Goal: Information Seeking & Learning: Find contact information

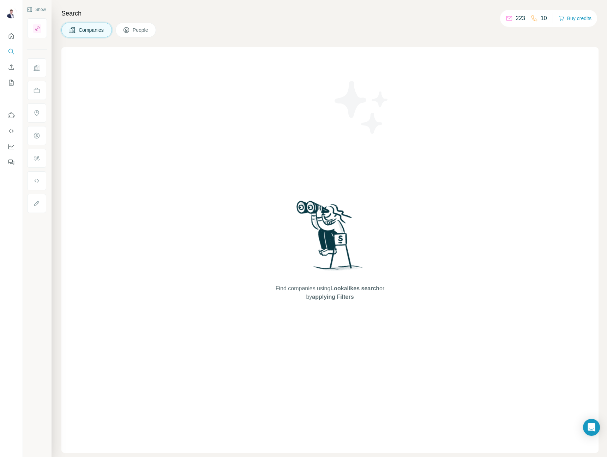
click at [134, 33] on span "People" at bounding box center [141, 29] width 16 height 7
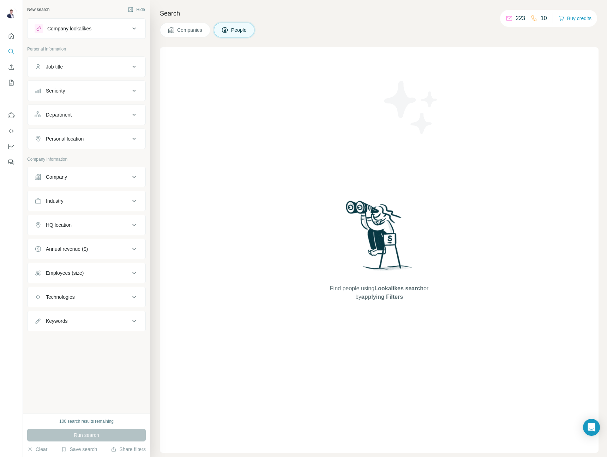
click at [537, 20] on div "10" at bounding box center [539, 18] width 16 height 8
click at [79, 181] on button "Company" at bounding box center [87, 176] width 118 height 17
click at [83, 196] on input "text" at bounding box center [87, 194] width 104 height 13
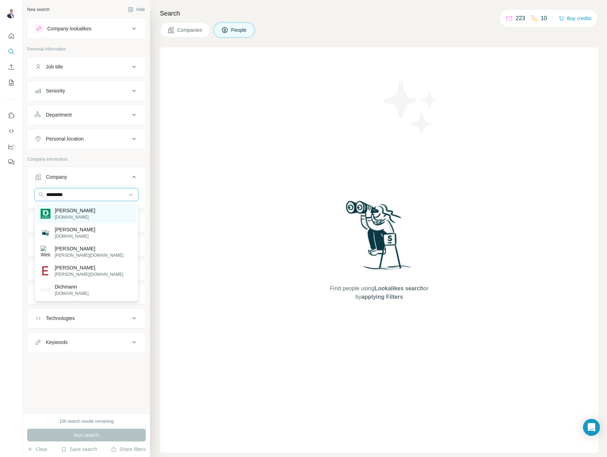
type input "*********"
click at [74, 218] on p "[DOMAIN_NAME]" at bounding box center [75, 217] width 41 height 6
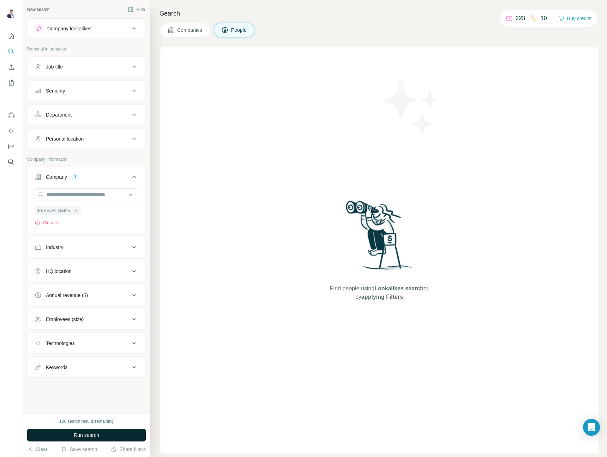
click at [118, 430] on button "Run search" at bounding box center [86, 435] width 119 height 13
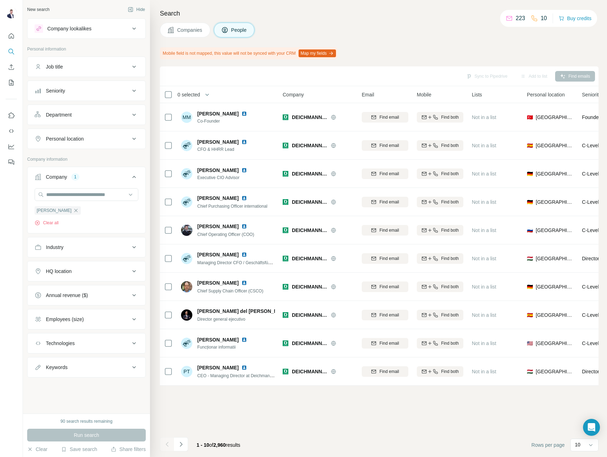
click at [89, 112] on div "Department" at bounding box center [82, 114] width 95 height 7
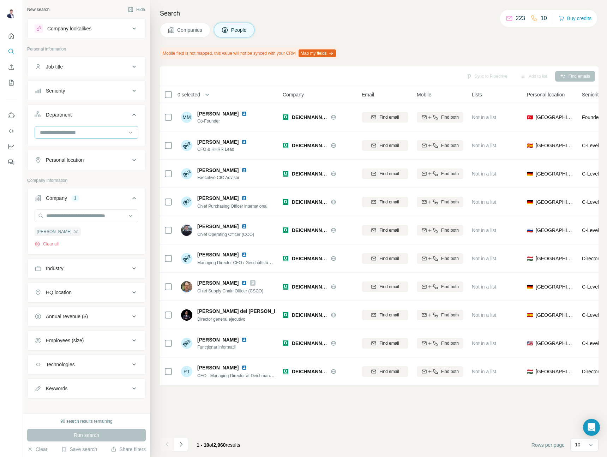
click at [84, 129] on input at bounding box center [82, 133] width 87 height 8
click at [94, 94] on div "Seniority" at bounding box center [82, 90] width 95 height 7
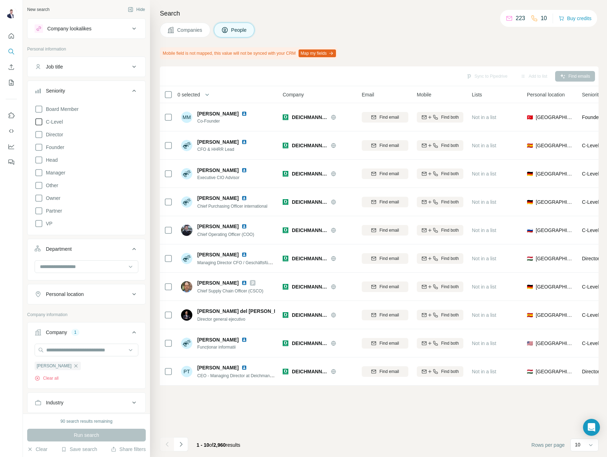
click at [61, 123] on span "C-Level" at bounding box center [53, 121] width 20 height 7
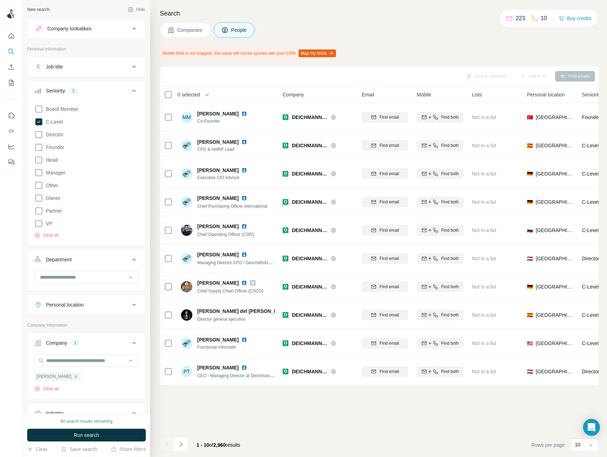
click at [92, 78] on ul "Job title Seniority 1 Board Member C-Level Director Founder Head Manager Other …" at bounding box center [86, 185] width 119 height 258
click at [68, 437] on button "Run search" at bounding box center [86, 435] width 119 height 13
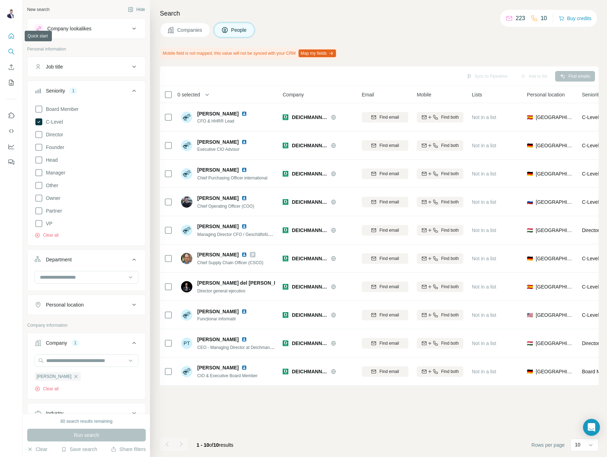
click at [7, 35] on button "Quick start" at bounding box center [11, 36] width 11 height 13
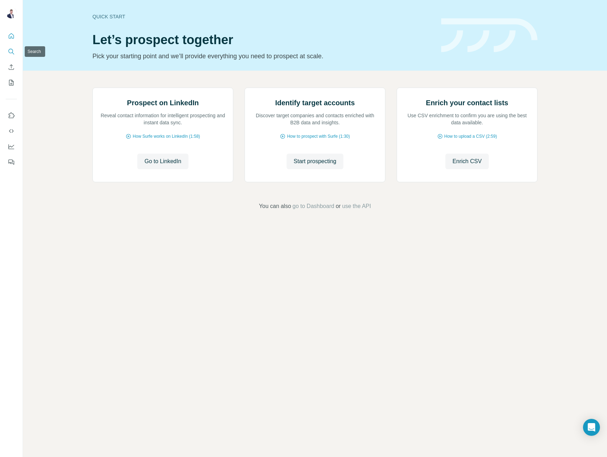
click at [12, 53] on icon "Search" at bounding box center [13, 53] width 2 height 2
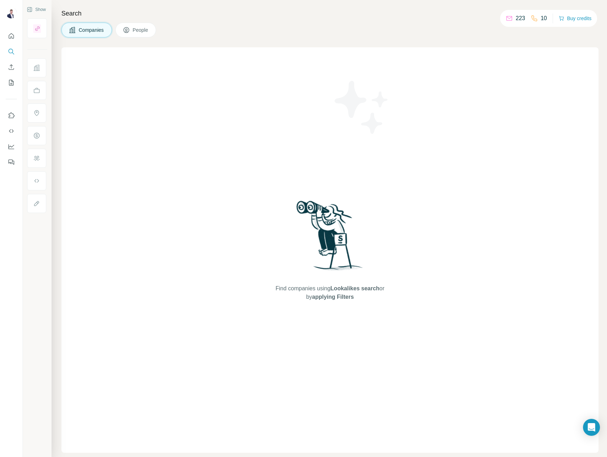
click at [145, 30] on span "People" at bounding box center [141, 29] width 16 height 7
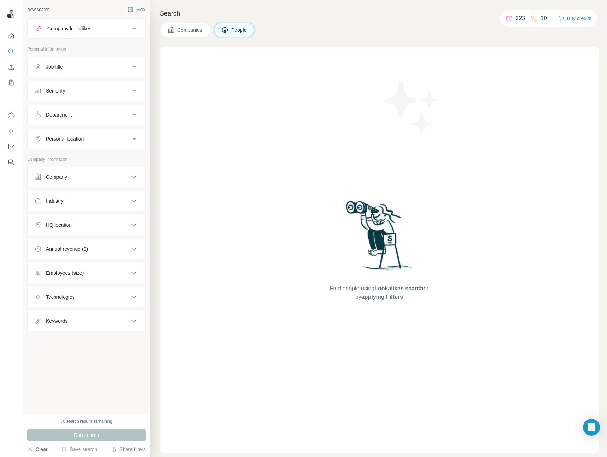
click at [40, 447] on button "Clear" at bounding box center [37, 449] width 20 height 7
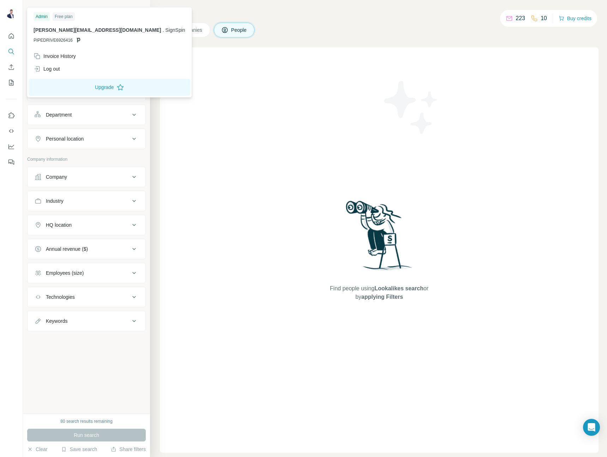
click at [12, 13] on img at bounding box center [11, 12] width 11 height 11
click at [571, 19] on button "Buy credits" at bounding box center [575, 18] width 33 height 10
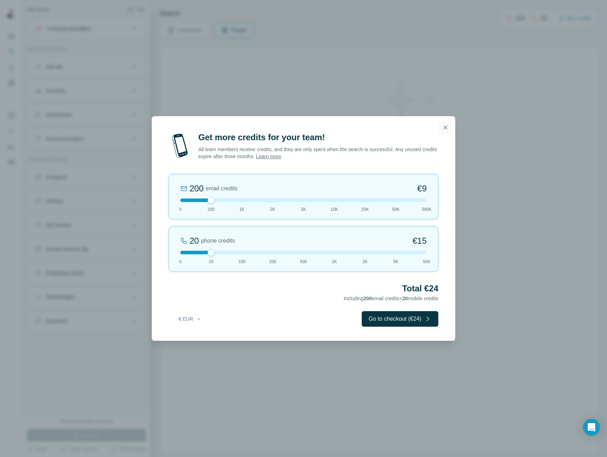
click at [448, 123] on button "button" at bounding box center [446, 127] width 14 height 14
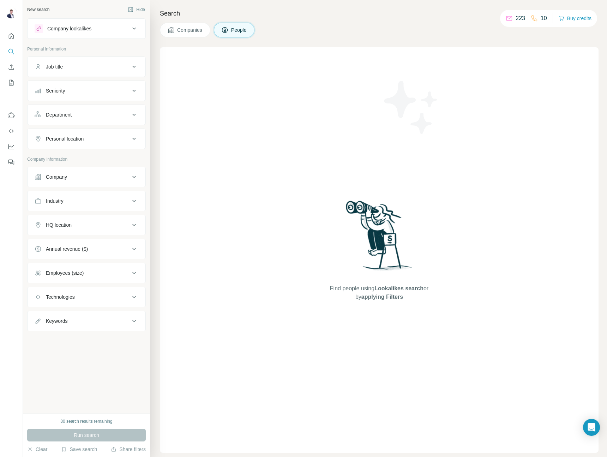
click at [341, 31] on div "Companies People" at bounding box center [379, 30] width 439 height 15
click at [589, 429] on icon "Open Intercom Messenger" at bounding box center [592, 427] width 8 height 9
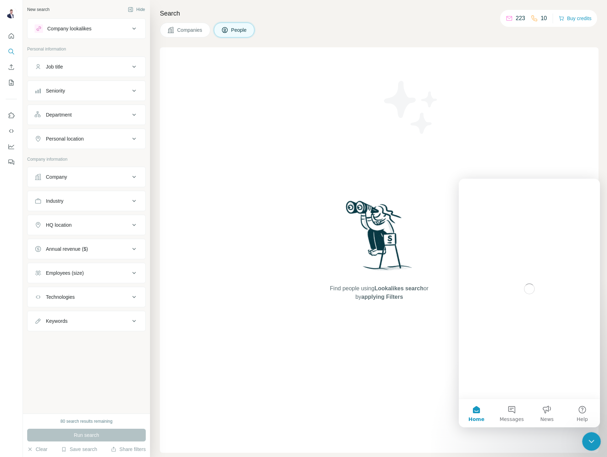
click at [590, 440] on icon "Close Intercom Messenger" at bounding box center [590, 440] width 5 height 3
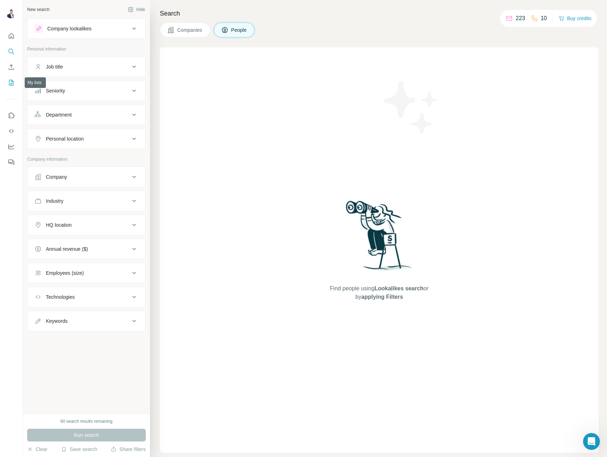
click at [9, 82] on icon "My lists" at bounding box center [11, 83] width 5 height 6
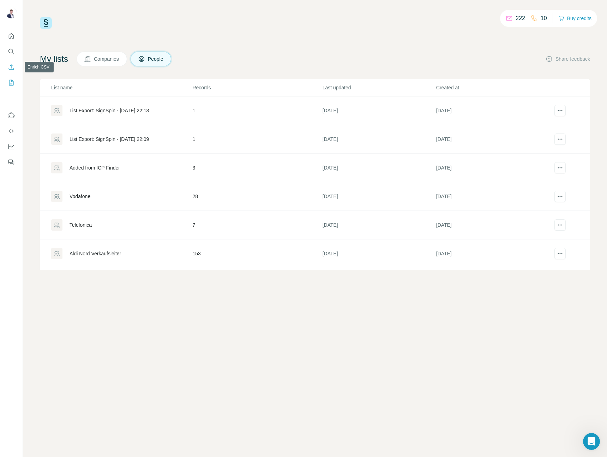
click at [13, 69] on icon "Enrich CSV" at bounding box center [11, 66] width 5 height 5
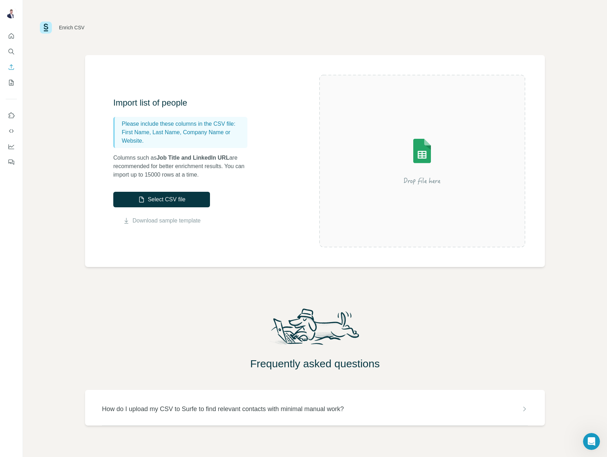
click at [168, 130] on p "First Name, Last Name, Company Name or Website." at bounding box center [183, 136] width 123 height 17
click at [461, 139] on img at bounding box center [422, 161] width 127 height 85
click at [302, 413] on p "How do I upload my CSV to Surfe to find relevant contacts with minimal manual w…" at bounding box center [223, 409] width 242 height 10
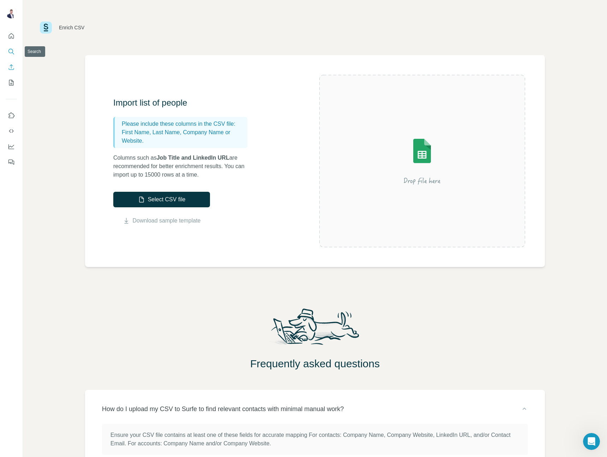
click at [14, 55] on button "Search" at bounding box center [11, 51] width 11 height 13
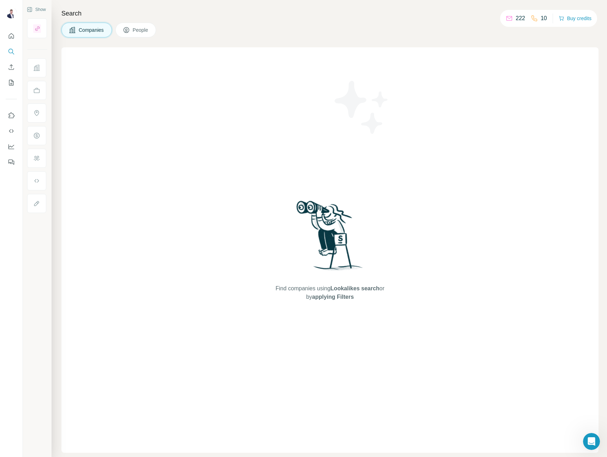
click at [145, 31] on span "People" at bounding box center [141, 29] width 16 height 7
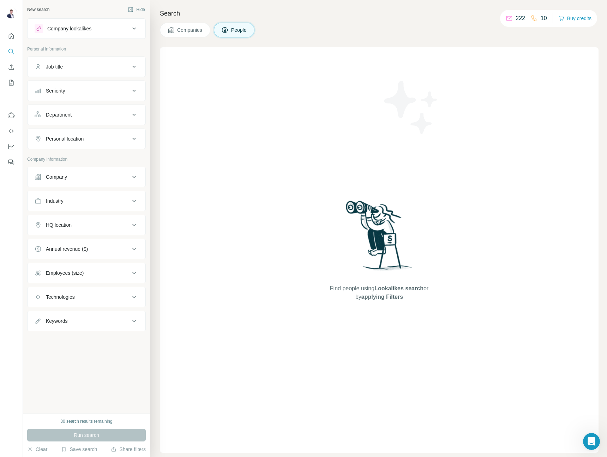
click at [84, 66] on div "Job title" at bounding box center [82, 66] width 95 height 7
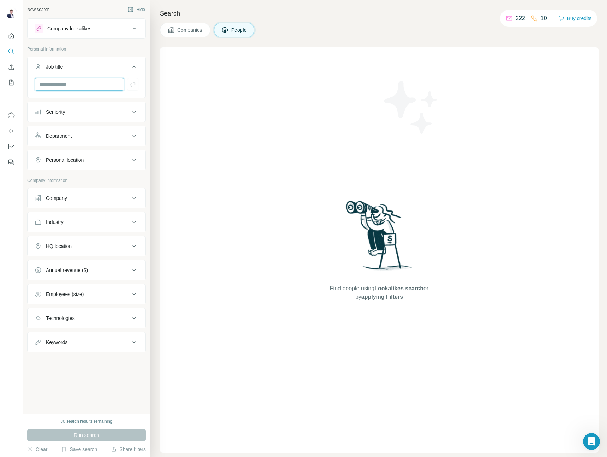
click at [71, 86] on input "text" at bounding box center [80, 84] width 90 height 13
paste input "**********"
type input "**********"
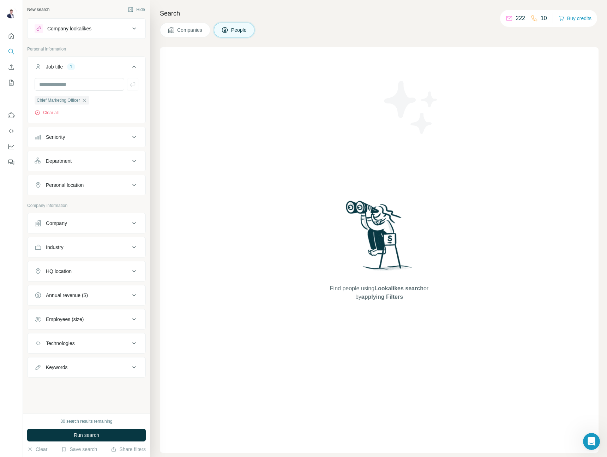
click at [72, 221] on div "Company" at bounding box center [82, 223] width 95 height 7
click at [64, 244] on input "text" at bounding box center [87, 240] width 104 height 13
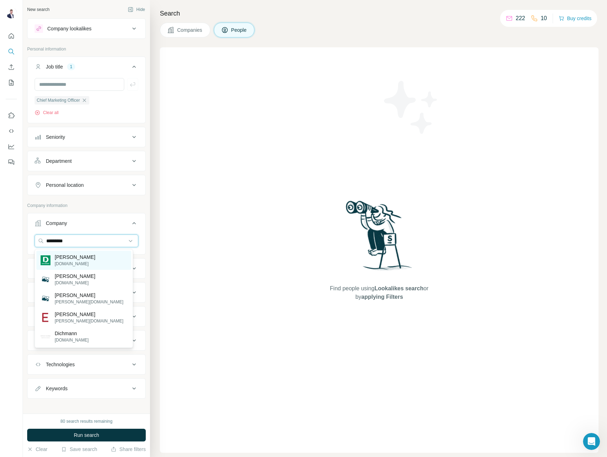
type input "*********"
click at [67, 259] on p "[PERSON_NAME]" at bounding box center [75, 257] width 41 height 7
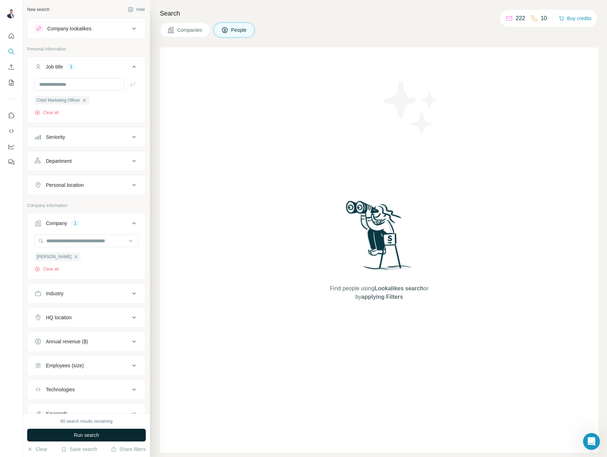
click at [88, 437] on span "Run search" at bounding box center [86, 434] width 25 height 7
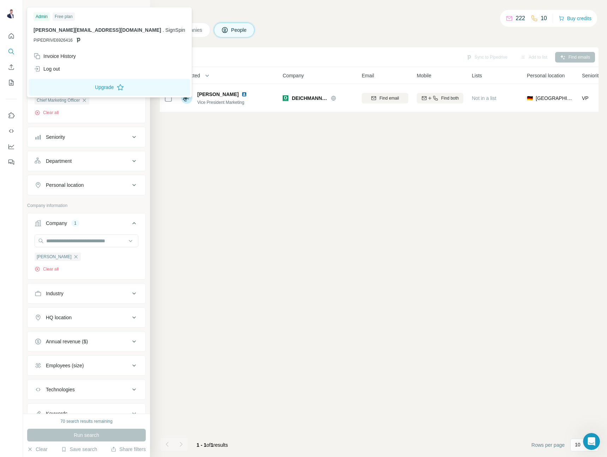
click at [11, 14] on img at bounding box center [11, 12] width 11 height 11
click at [12, 432] on div at bounding box center [11, 228] width 23 height 457
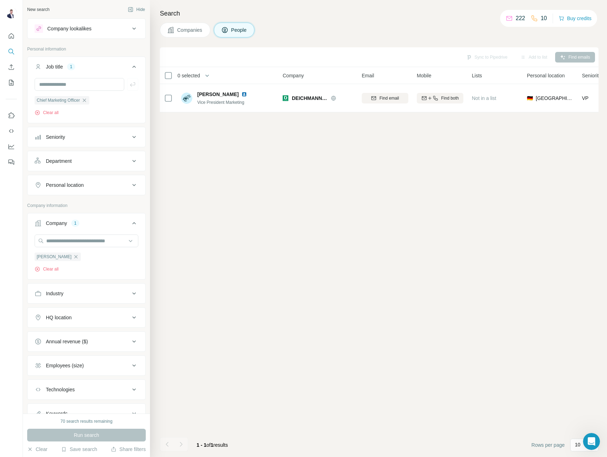
click at [221, 380] on div "Sync to Pipedrive Add to list Find emails 0 selected People Company Email Mobil…" at bounding box center [379, 252] width 439 height 410
click at [138, 10] on button "Hide" at bounding box center [136, 9] width 27 height 11
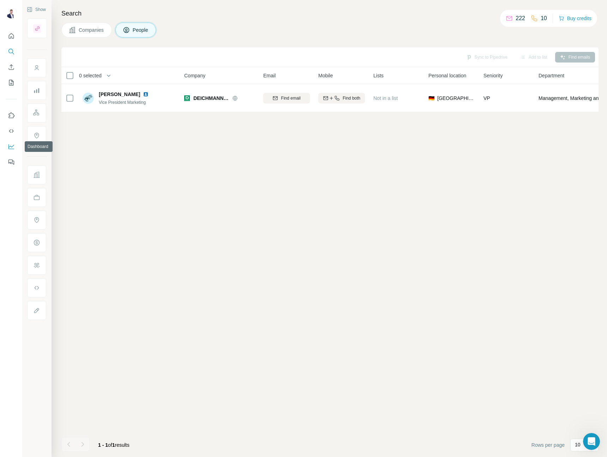
click at [11, 145] on icon "Dashboard" at bounding box center [11, 146] width 7 height 7
